Goal: Check status: Check status

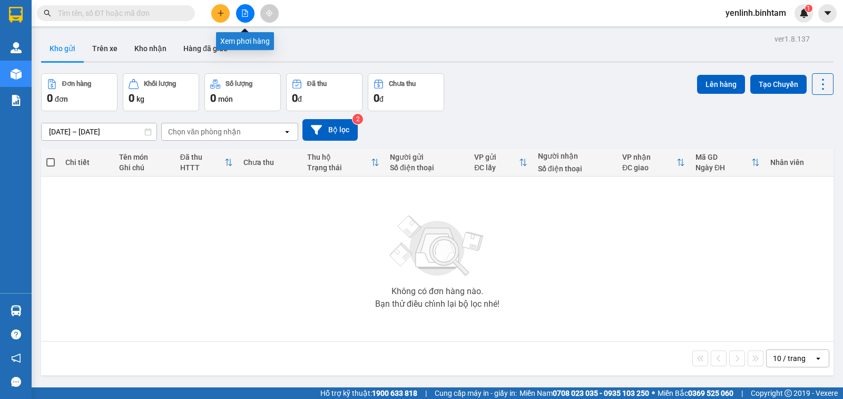
click at [247, 11] on icon "file-add" at bounding box center [245, 12] width 6 height 7
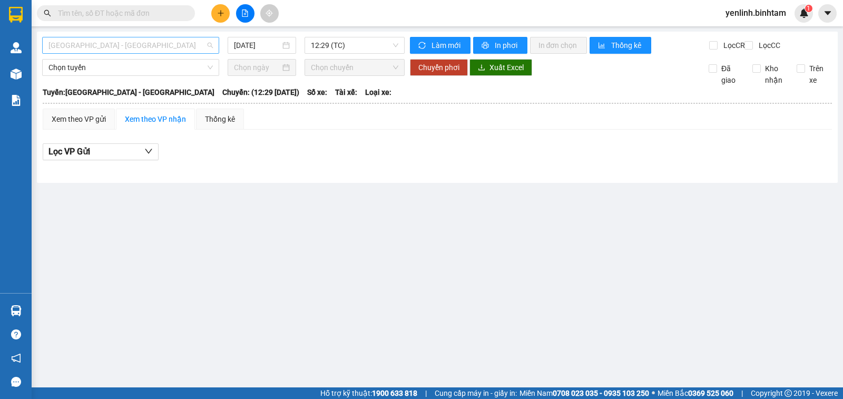
click at [141, 44] on span "[GEOGRAPHIC_DATA] - [GEOGRAPHIC_DATA]" at bounding box center [130, 45] width 164 height 16
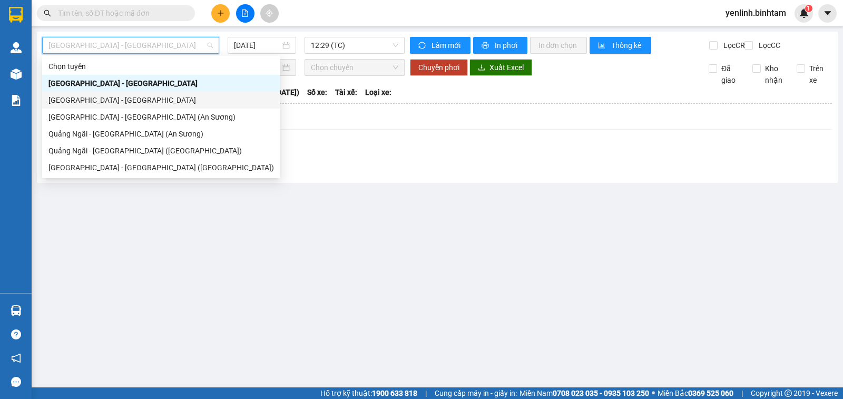
click at [128, 100] on div "[GEOGRAPHIC_DATA] - [GEOGRAPHIC_DATA]" at bounding box center [161, 100] width 226 height 12
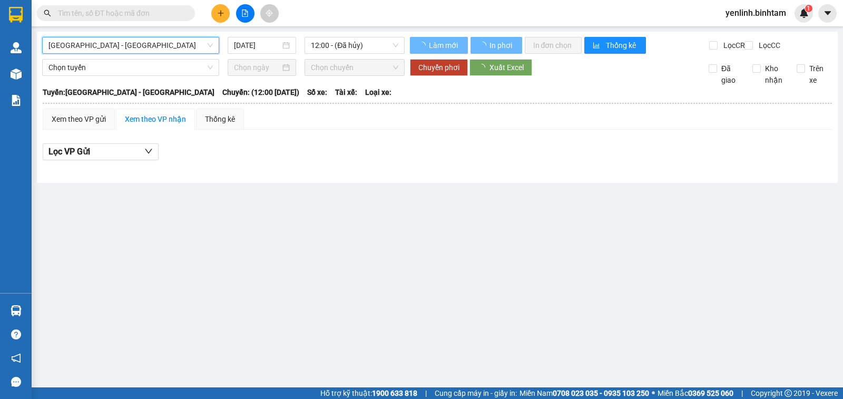
click at [277, 32] on div "[GEOGRAPHIC_DATA] - [GEOGRAPHIC_DATA] [GEOGRAPHIC_DATA] - [GEOGRAPHIC_DATA] [DA…" at bounding box center [437, 107] width 801 height 151
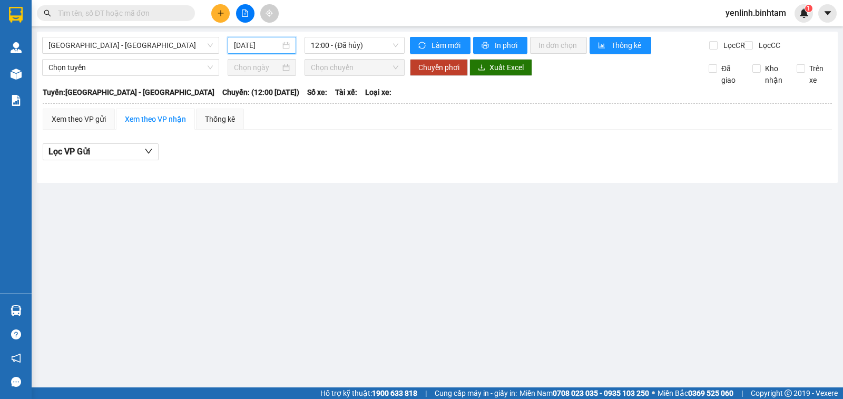
click at [273, 46] on input "[DATE]" at bounding box center [257, 46] width 47 height 12
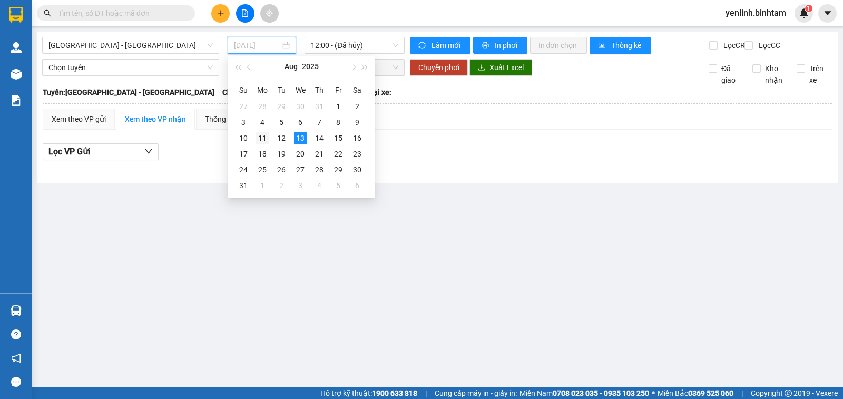
click at [263, 136] on div "11" at bounding box center [262, 138] width 13 height 13
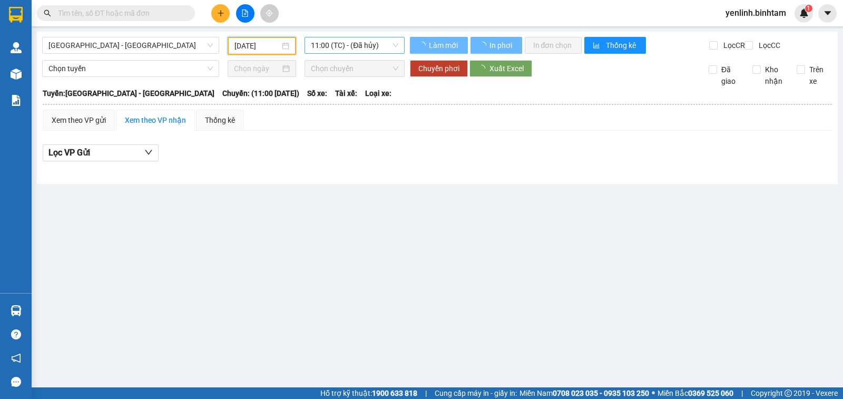
type input "[DATE]"
click at [329, 43] on span "11:00 (TC) - (Đã hủy)" at bounding box center [354, 45] width 87 height 16
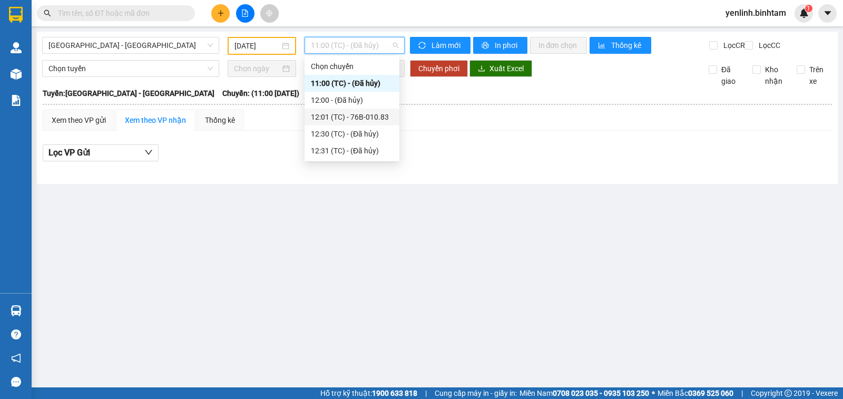
click at [371, 121] on div "12:01 (TC) - 76B-010.83" at bounding box center [352, 117] width 82 height 12
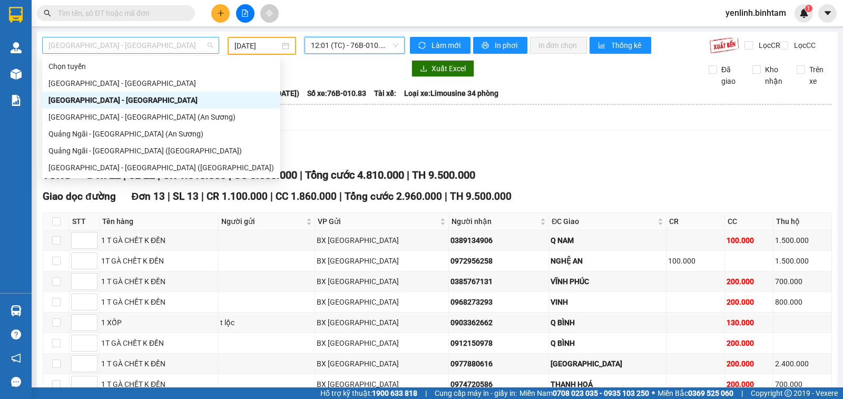
click at [169, 43] on span "[GEOGRAPHIC_DATA] - [GEOGRAPHIC_DATA]" at bounding box center [130, 45] width 164 height 16
click at [149, 135] on div "Quảng Ngãi - [GEOGRAPHIC_DATA] (An Sương)" at bounding box center [161, 134] width 226 height 12
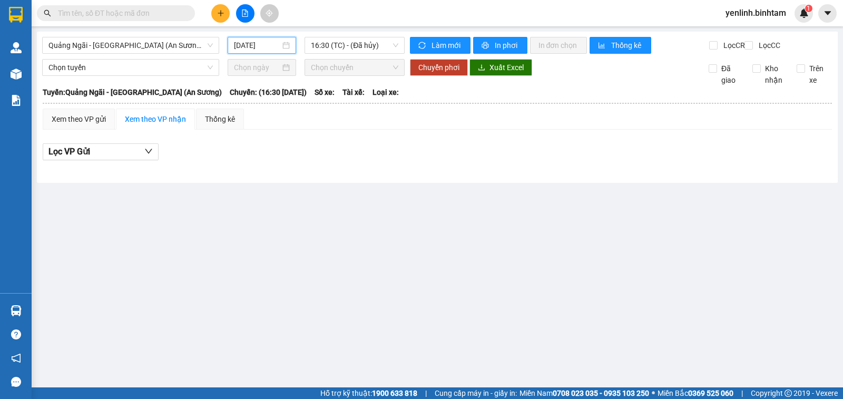
click at [267, 47] on input "[DATE]" at bounding box center [257, 46] width 47 height 12
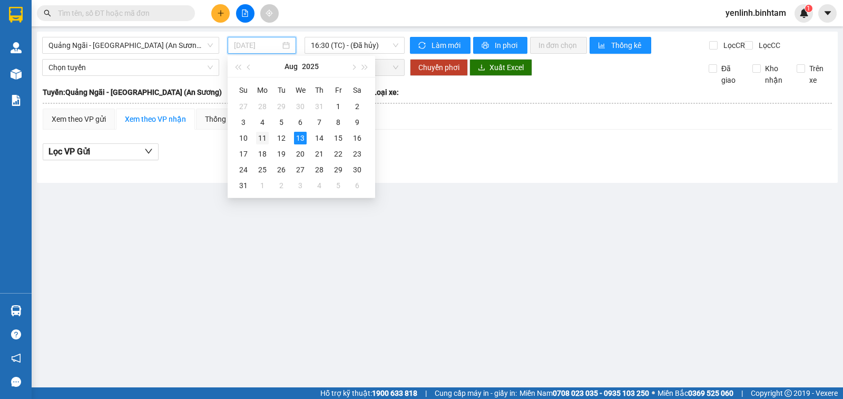
click at [260, 135] on div "11" at bounding box center [262, 138] width 13 height 13
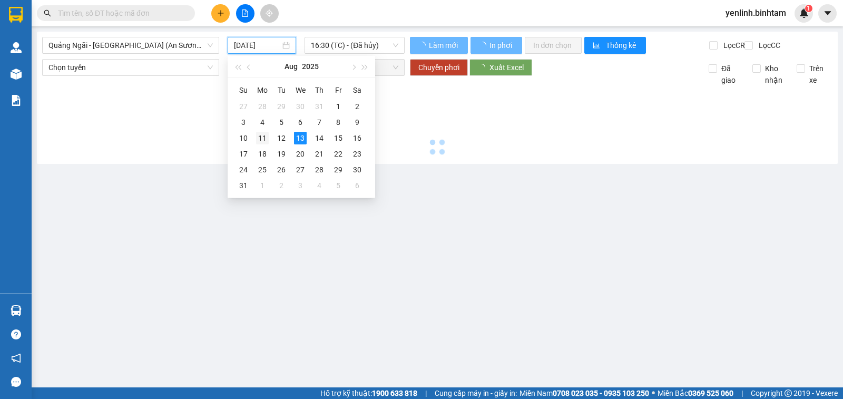
type input "[DATE]"
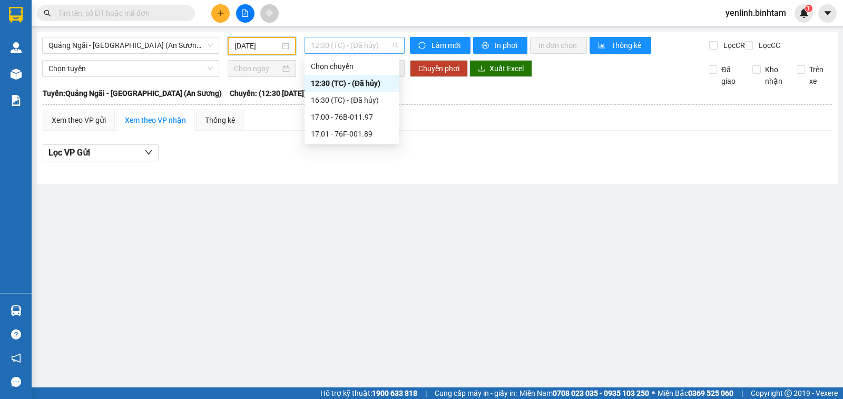
click at [322, 46] on span "12:30 (TC) - (Đã hủy)" at bounding box center [354, 45] width 87 height 16
click at [341, 132] on div "17:01 - 76F-001.89" at bounding box center [352, 134] width 82 height 12
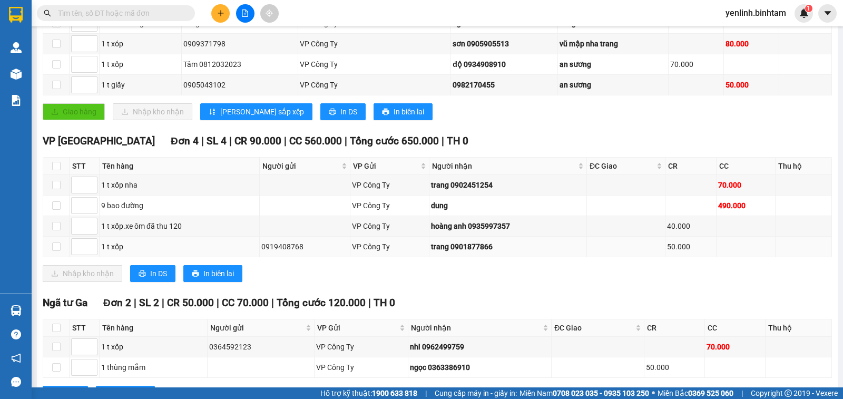
scroll to position [373, 0]
